Goal: Find specific page/section: Find specific page/section

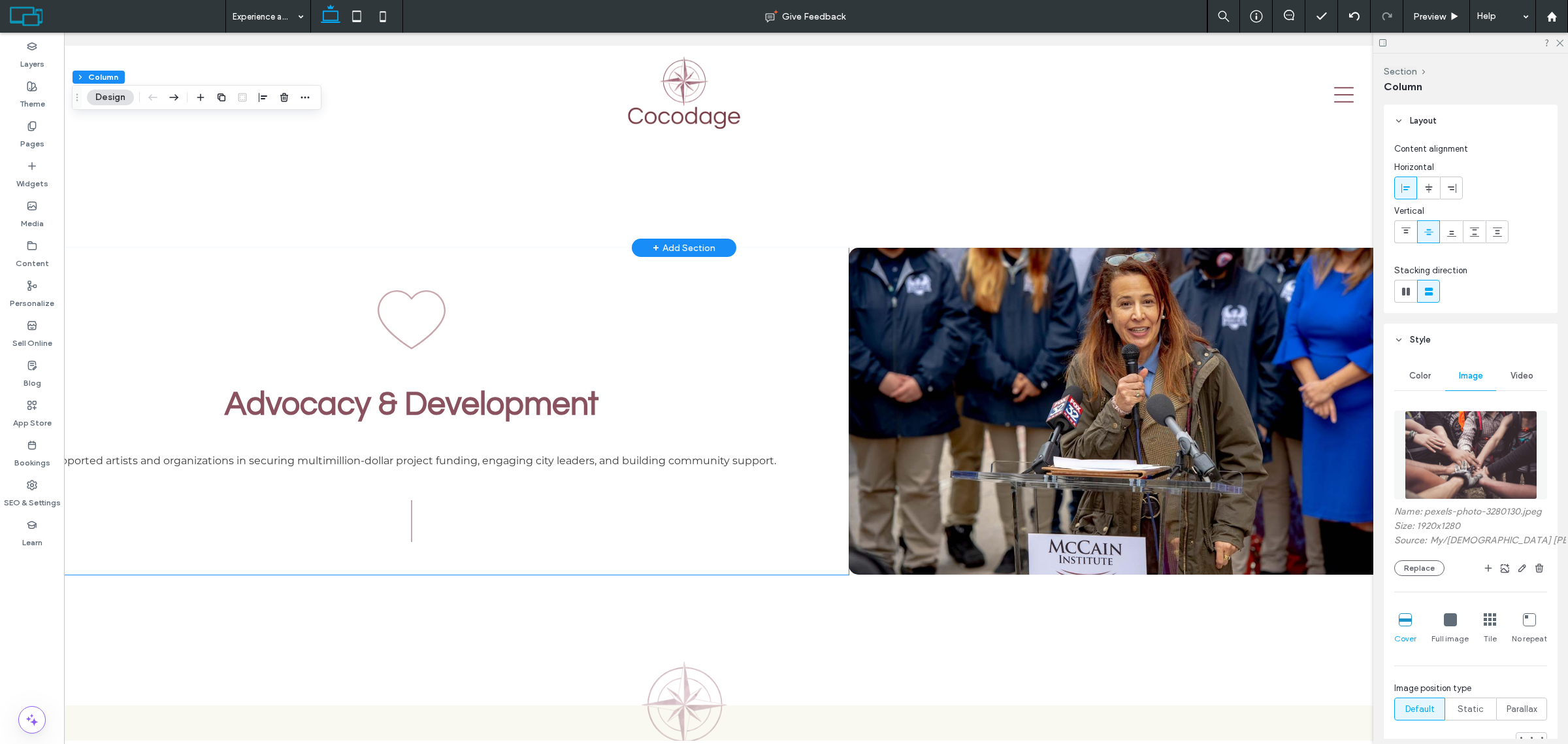
scroll to position [2043, 0]
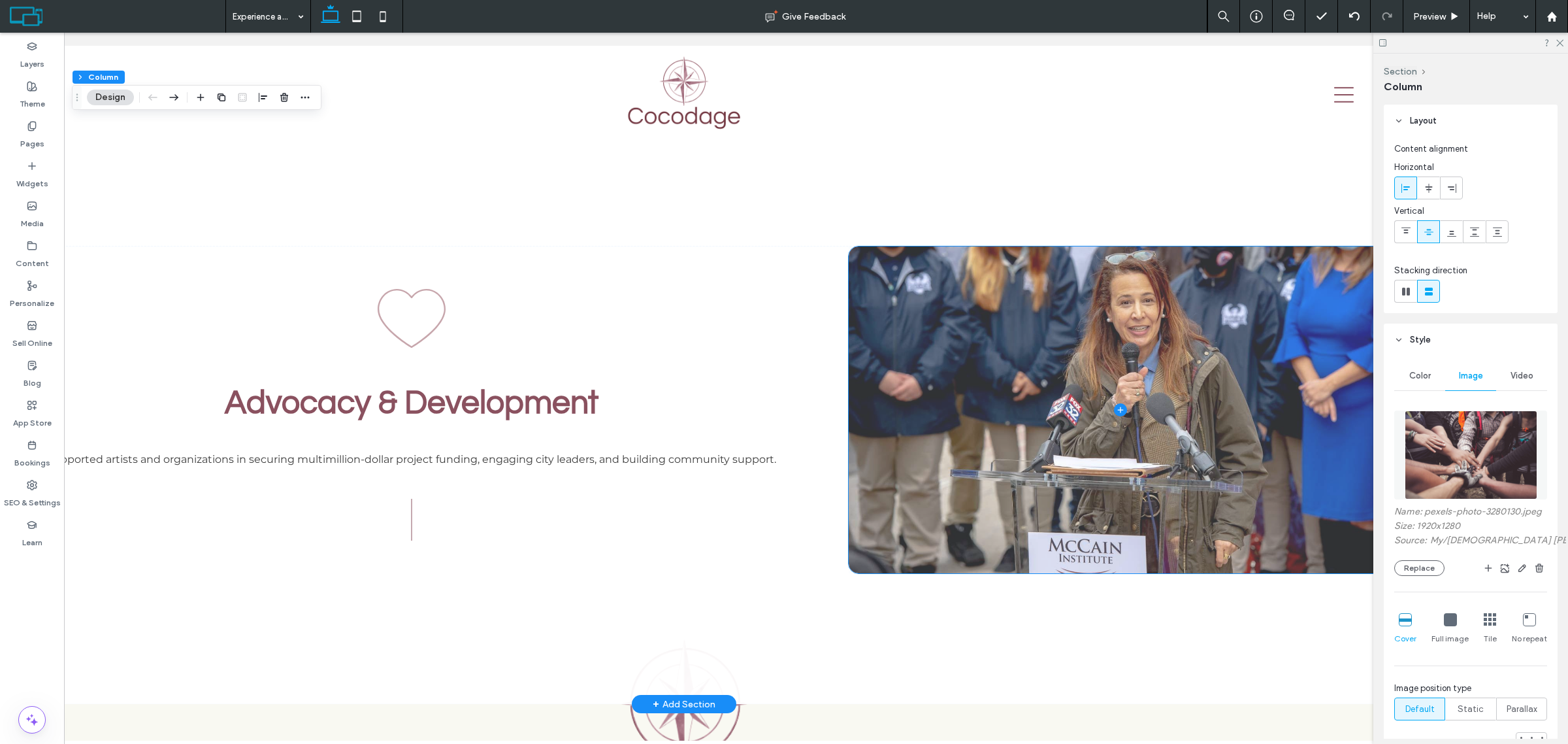
click at [943, 375] on span at bounding box center [1120, 410] width 543 height 327
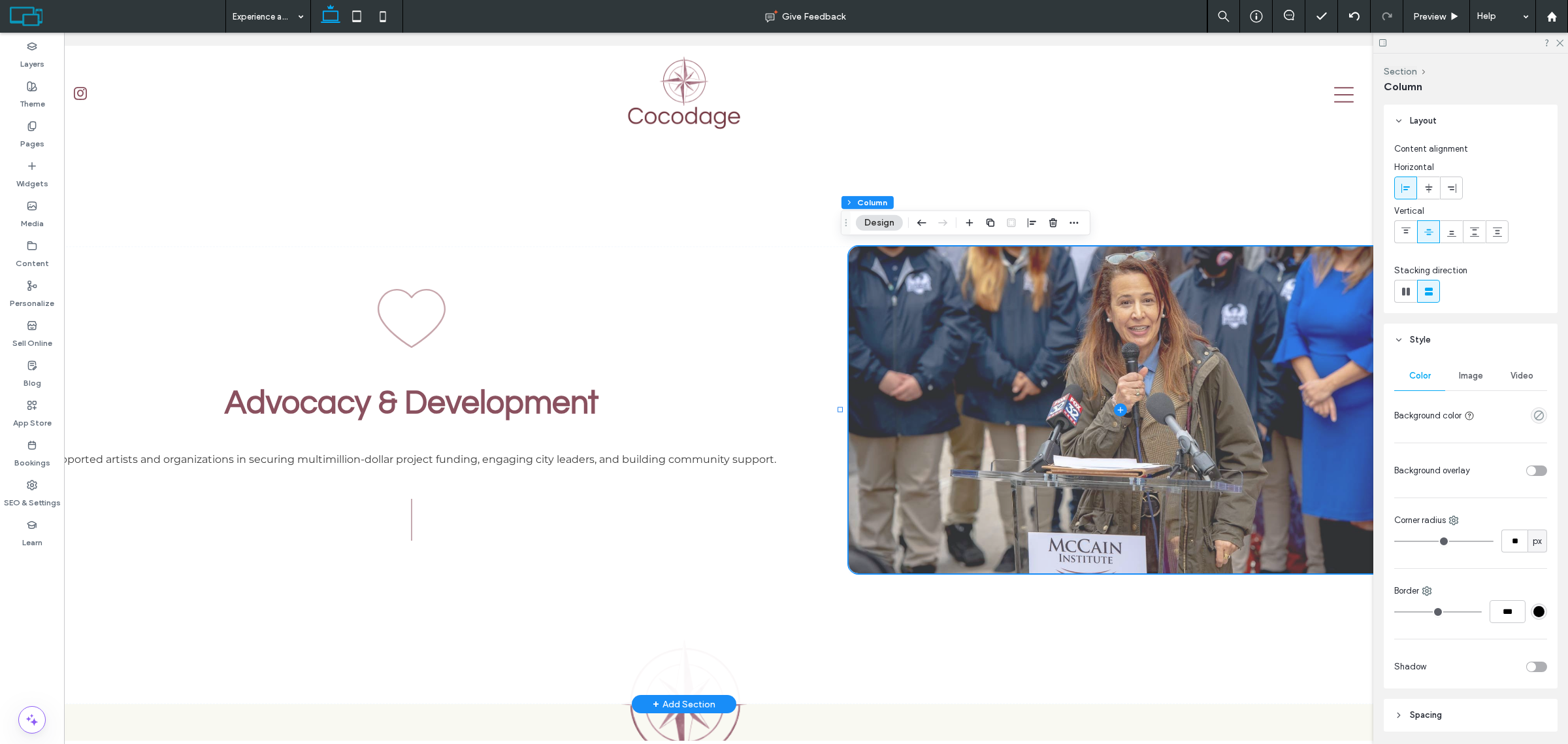
click at [943, 375] on span at bounding box center [1120, 410] width 543 height 327
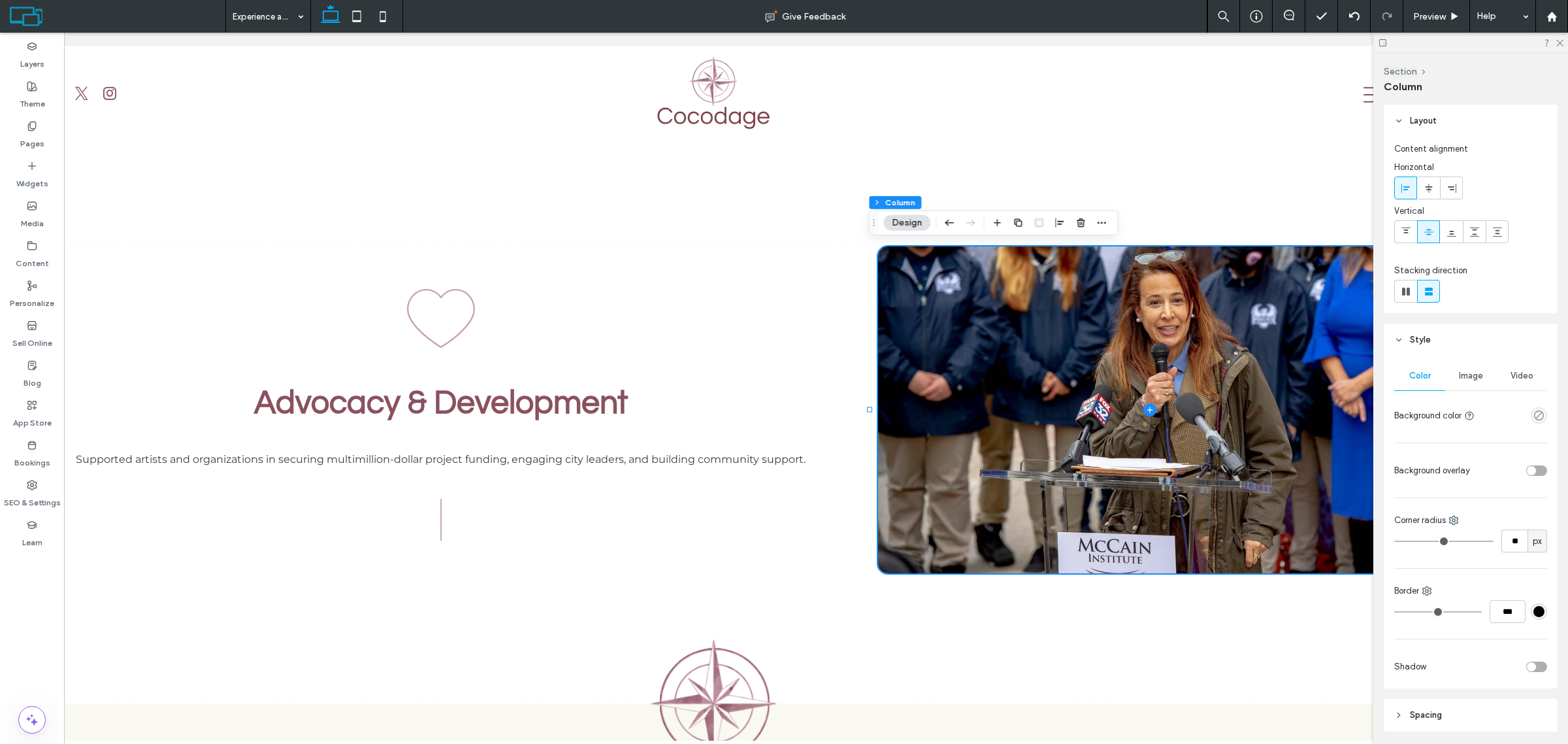
scroll to position [0, 105]
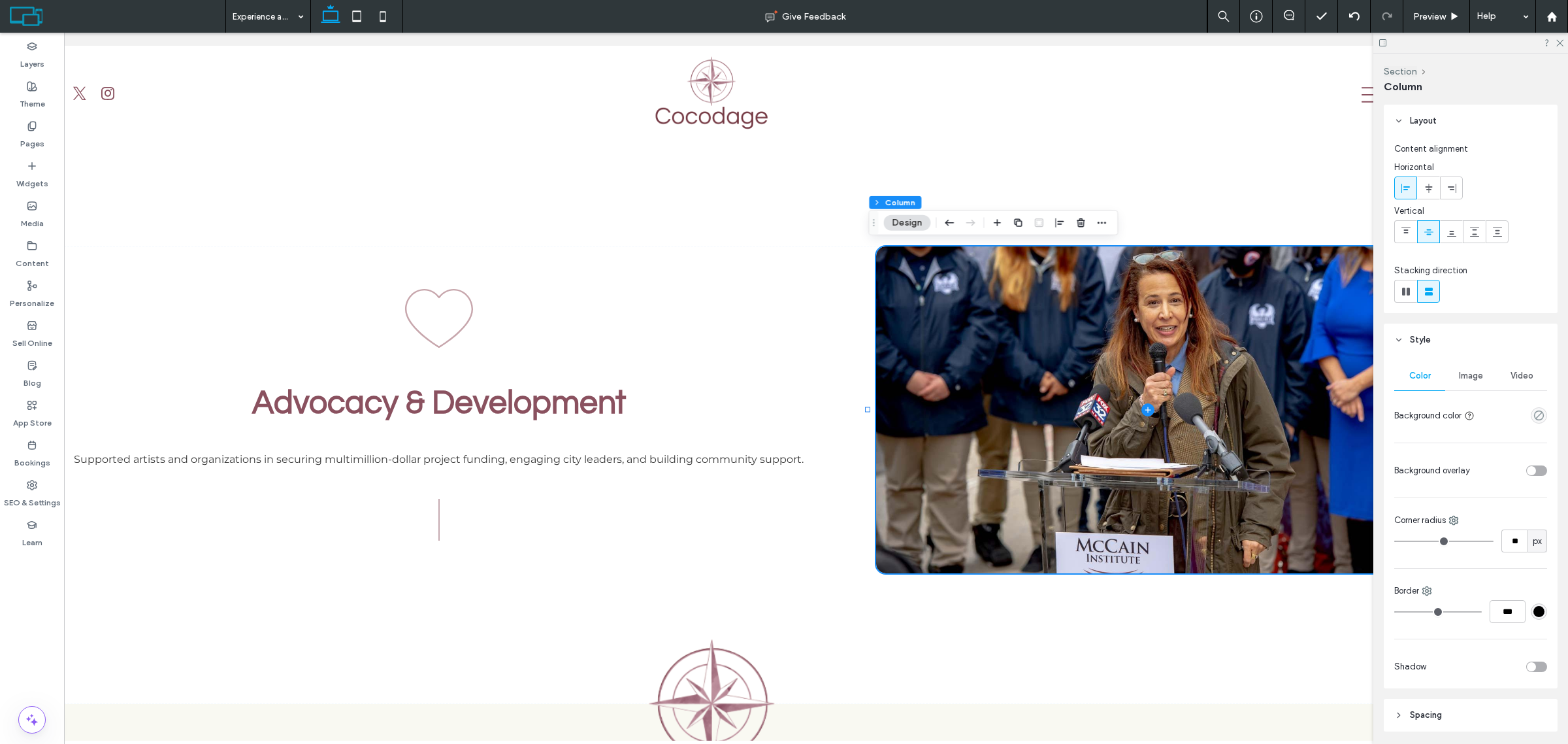
drag, startPoint x: 683, startPoint y: 734, endPoint x: 799, endPoint y: 614, distance: 166.9
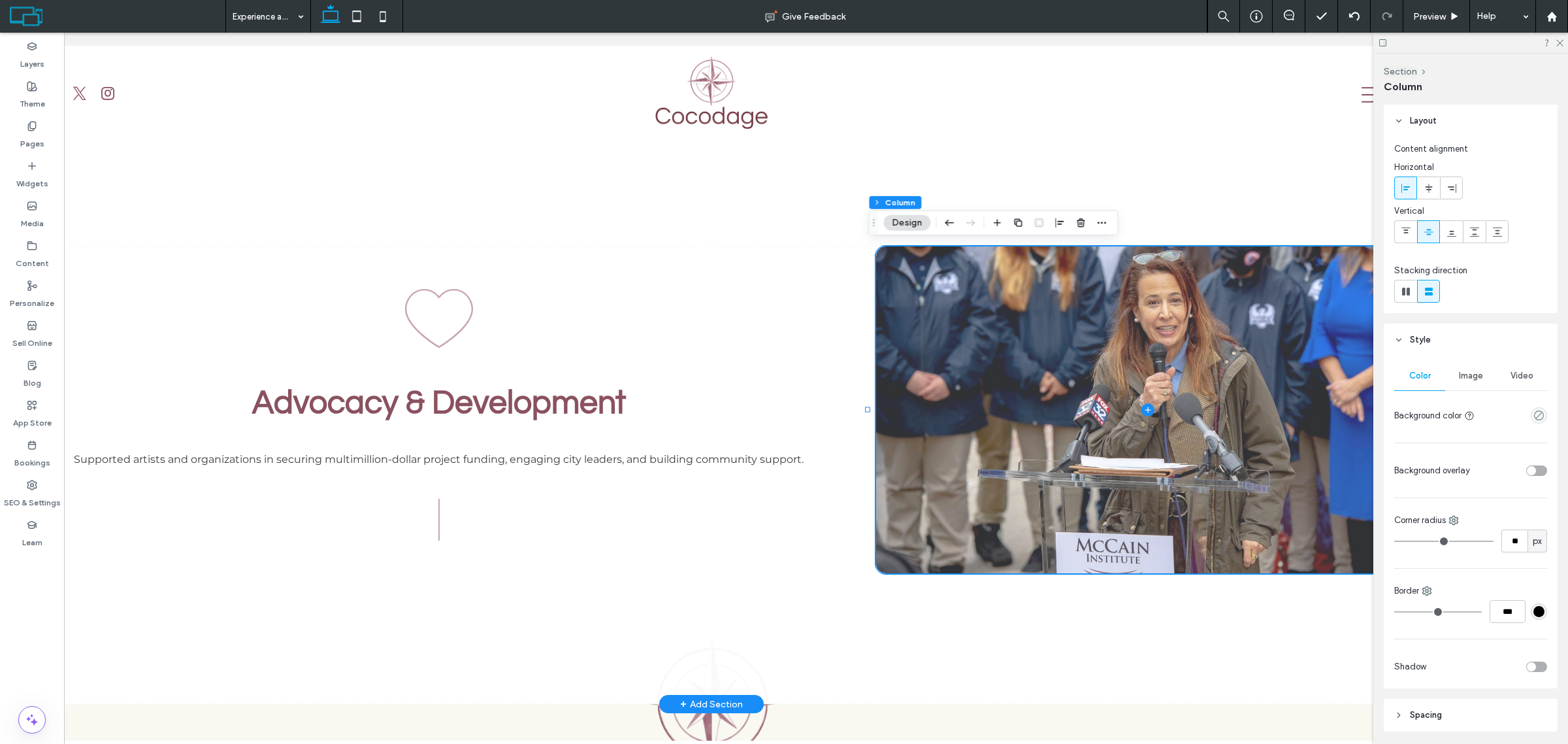
click at [1157, 384] on span at bounding box center [1148, 410] width 543 height 327
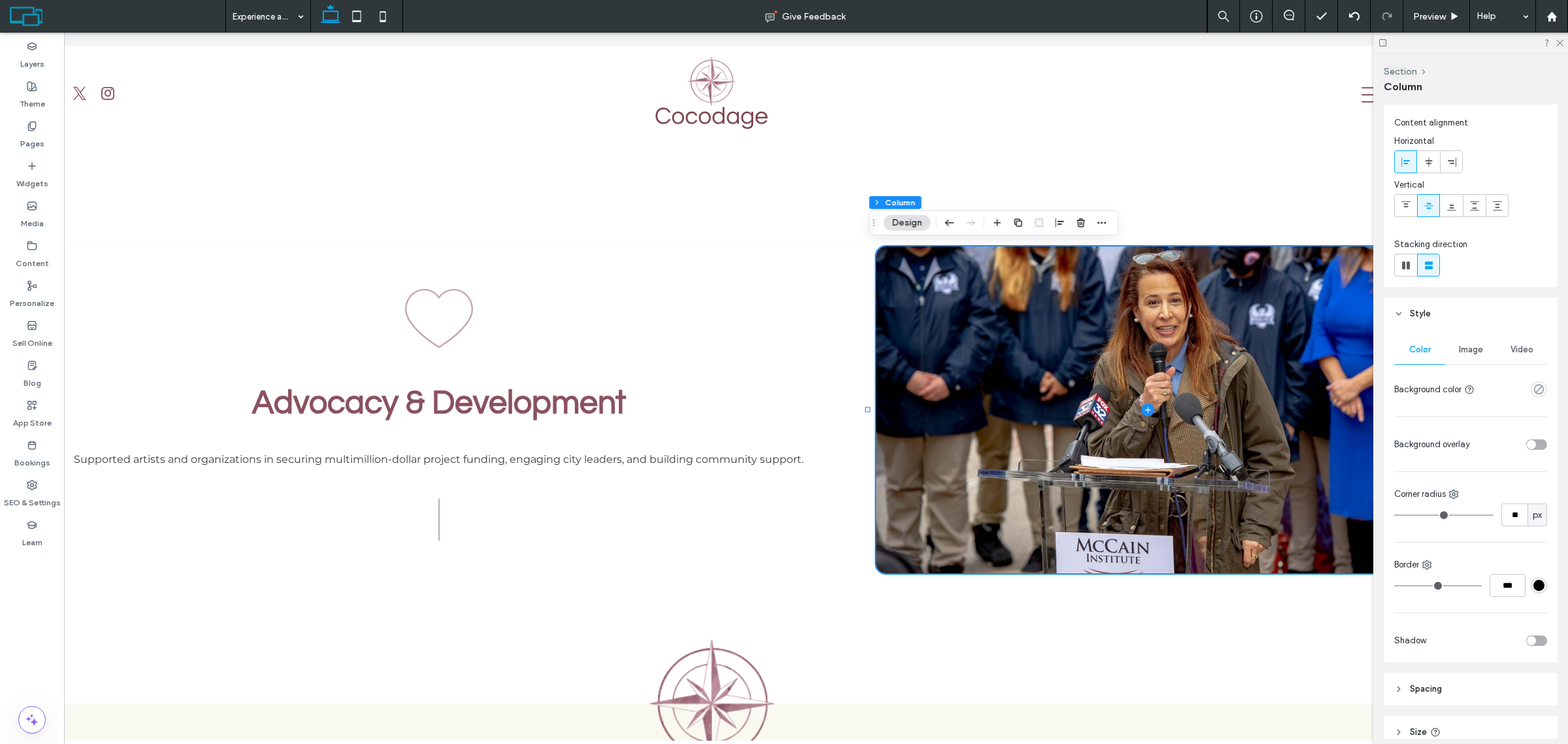
scroll to position [82, 0]
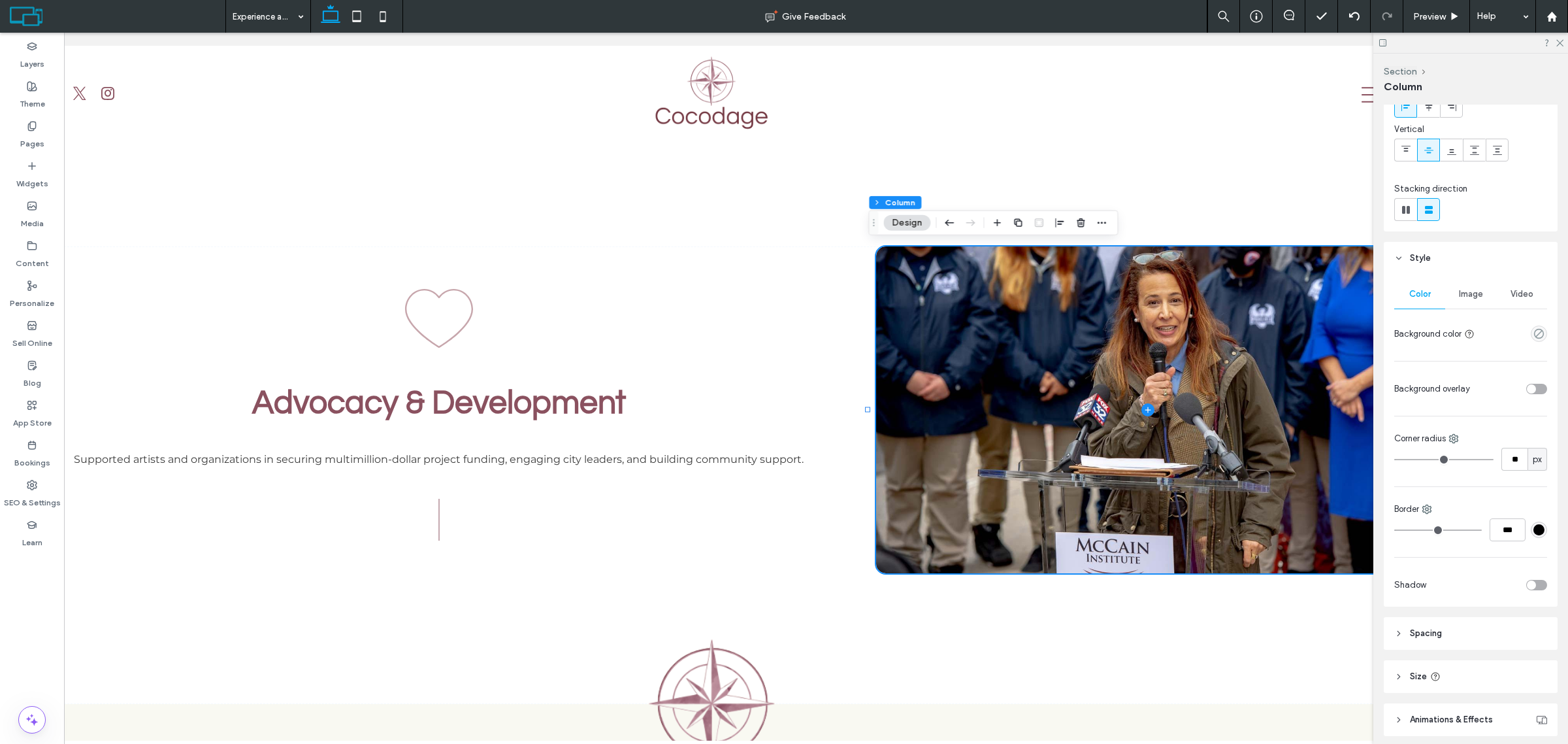
click at [1474, 299] on div "Image" at bounding box center [1471, 294] width 51 height 29
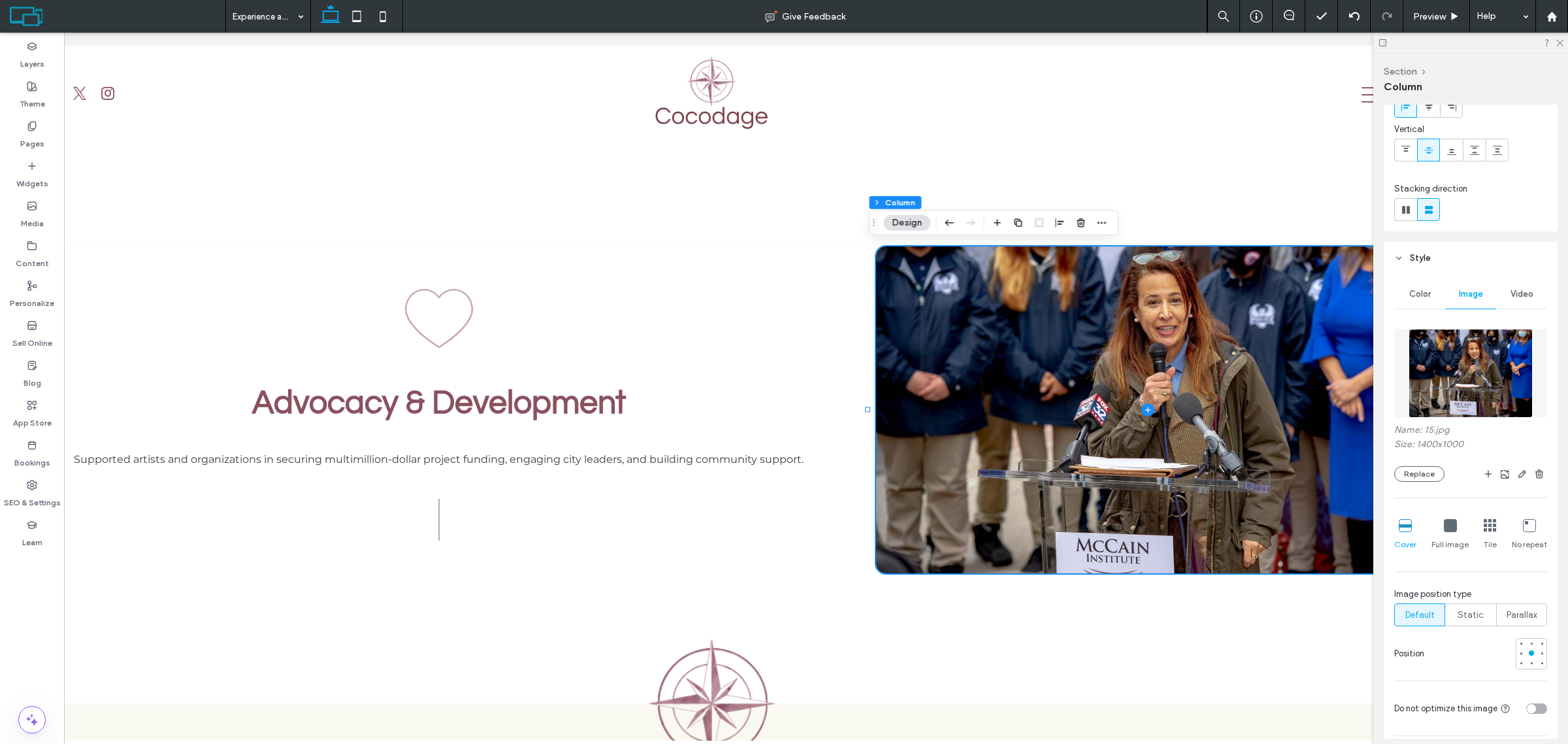
click at [1464, 340] on img at bounding box center [1470, 373] width 124 height 89
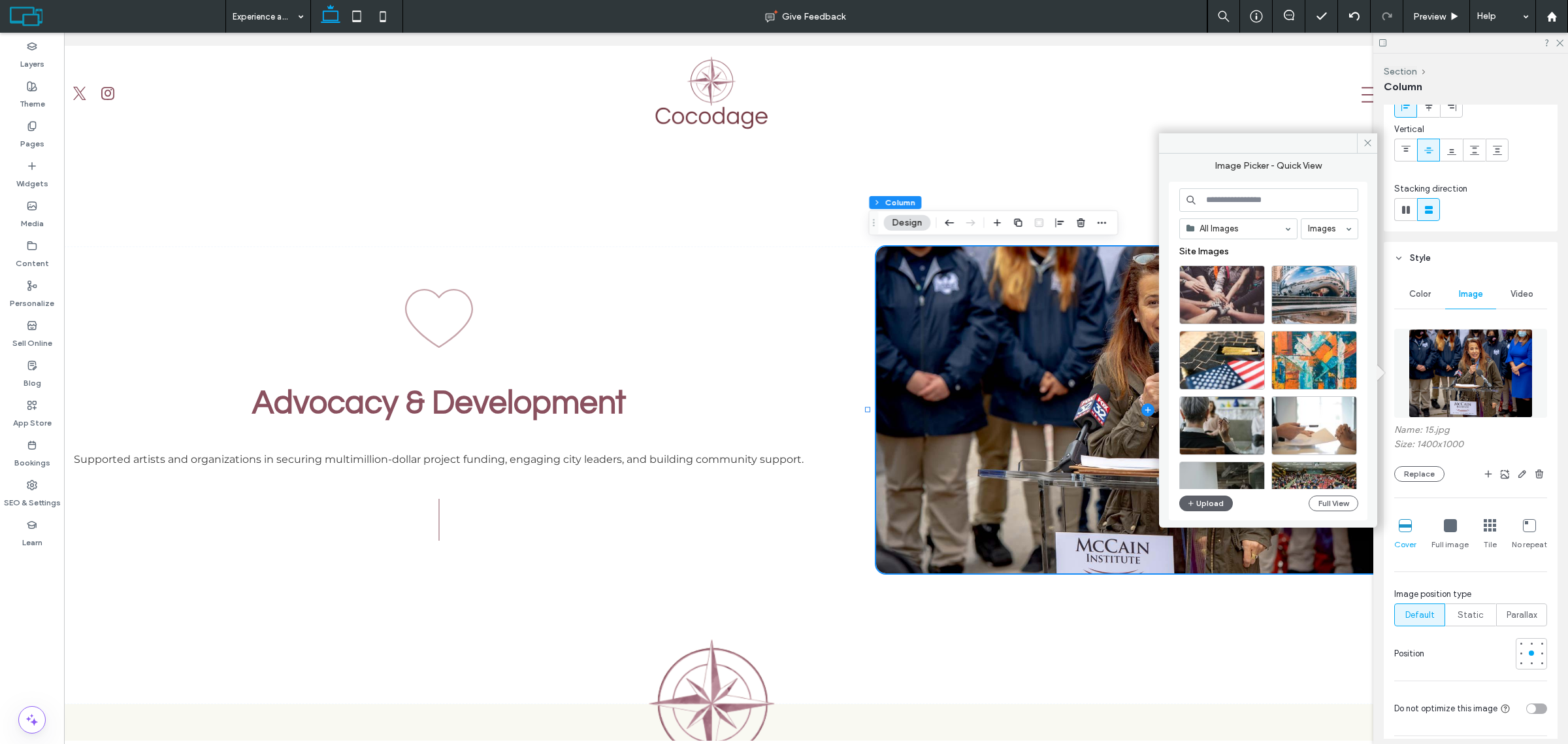
click at [1237, 207] on input at bounding box center [1269, 199] width 179 height 23
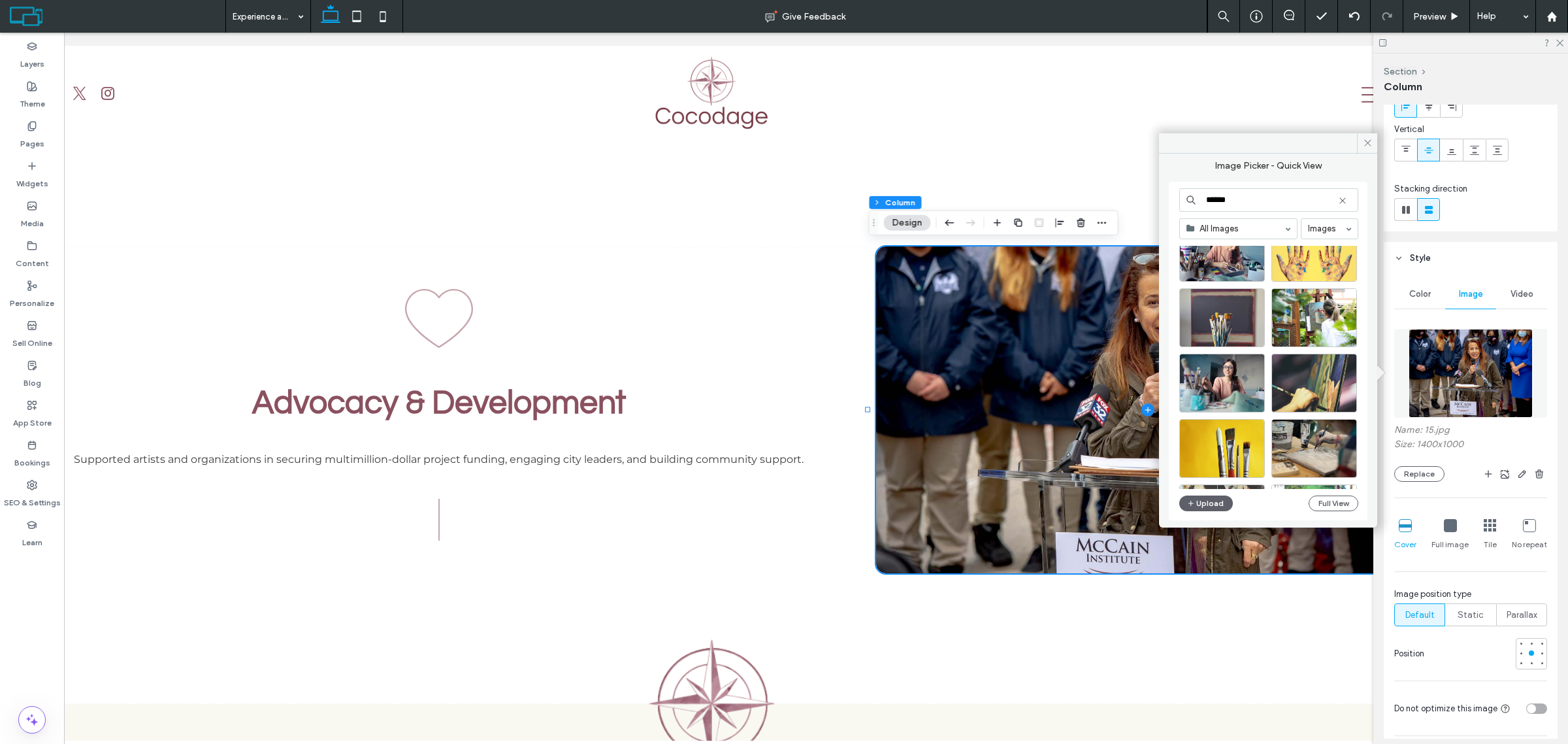
scroll to position [163, 0]
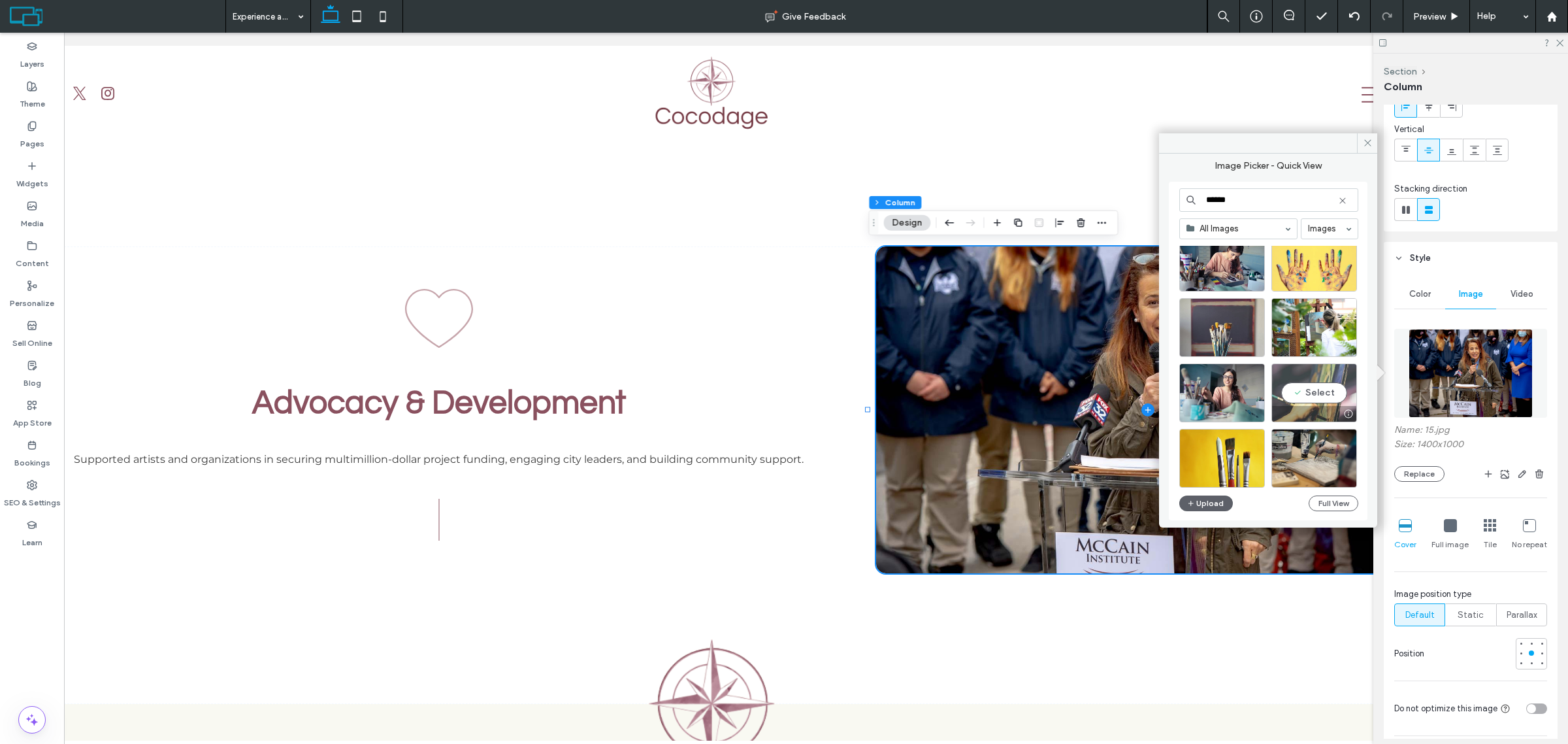
type input "******"
click at [1310, 389] on div "Select" at bounding box center [1313, 392] width 86 height 58
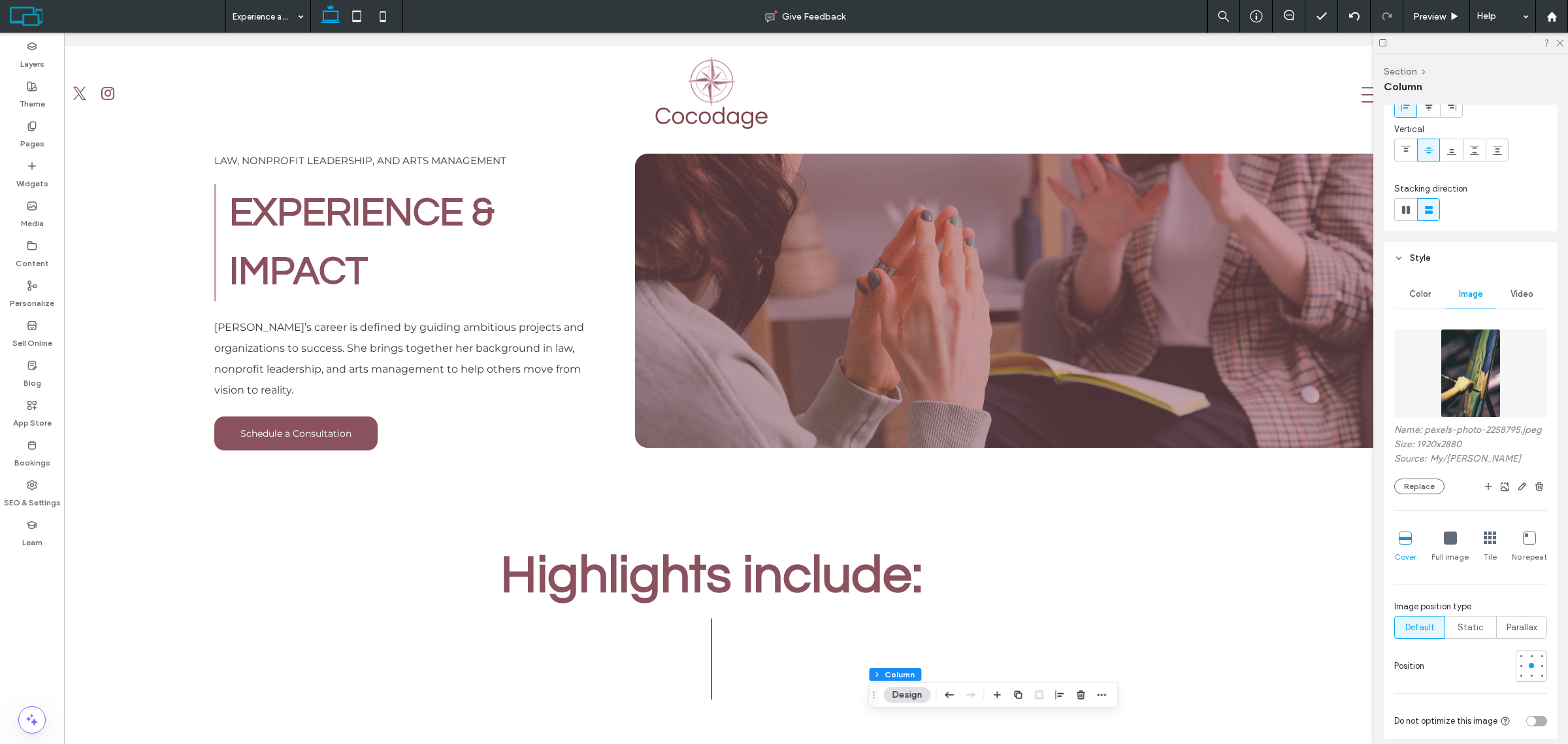
scroll to position [0, 0]
